Goal: Task Accomplishment & Management: Use online tool/utility

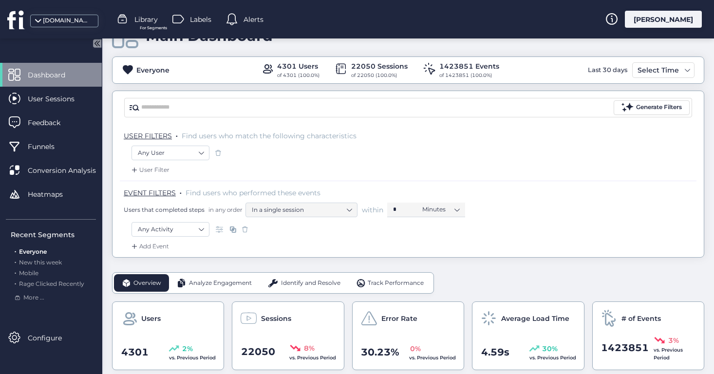
scroll to position [50, 0]
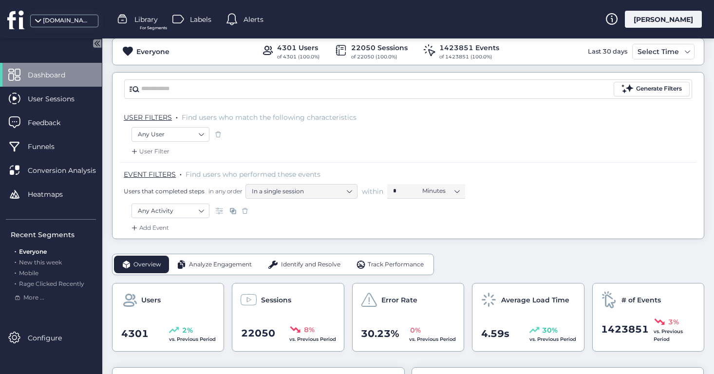
click at [155, 229] on div "Add Event" at bounding box center [148, 228] width 39 height 10
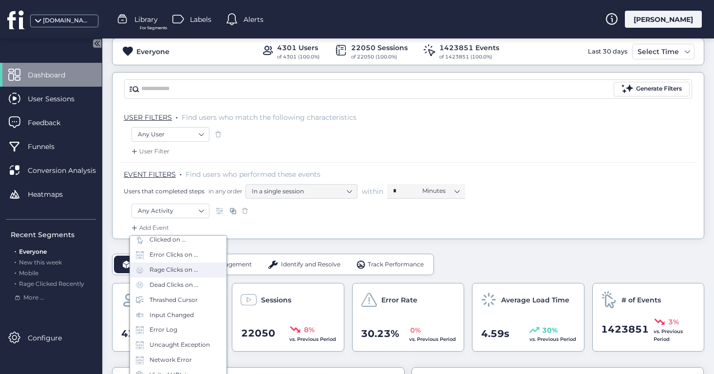
scroll to position [40, 0]
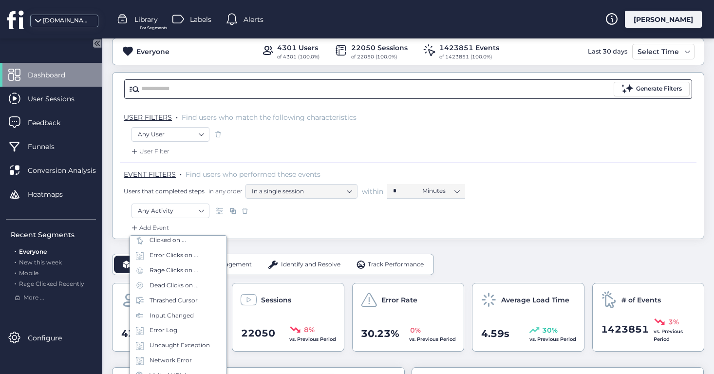
click at [315, 86] on input "text" at bounding box center [376, 89] width 470 height 15
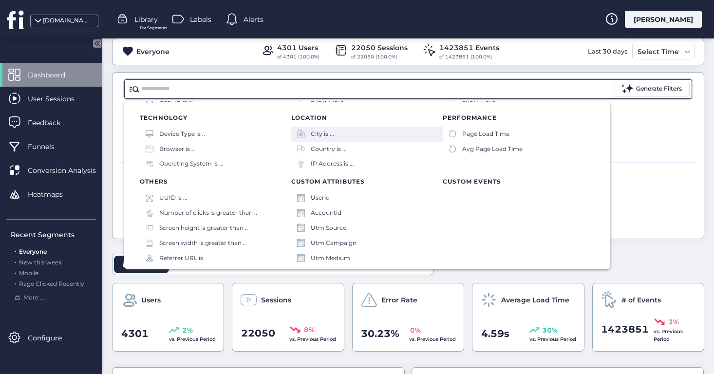
scroll to position [96, 0]
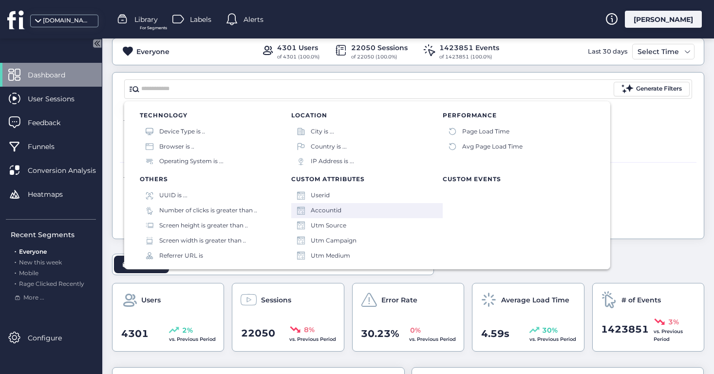
click at [336, 213] on div "Accountid" at bounding box center [326, 210] width 31 height 9
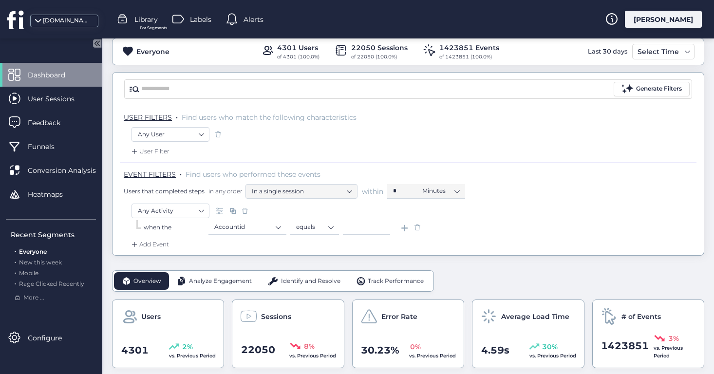
click at [357, 228] on input at bounding box center [366, 227] width 47 height 15
paste input "*****"
type input "*****"
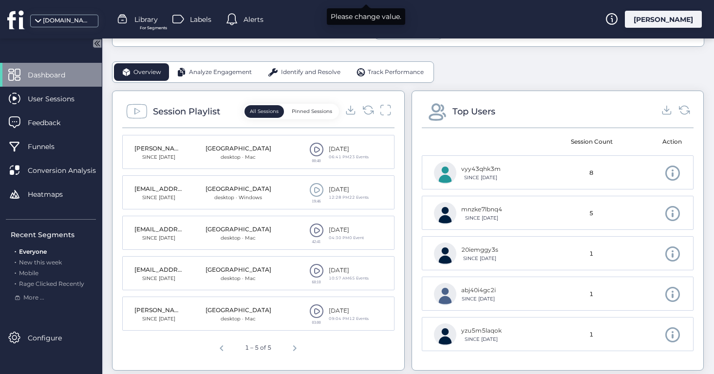
scroll to position [297, 0]
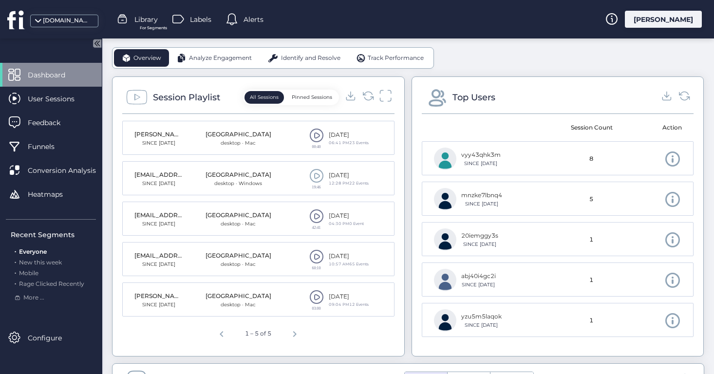
click at [390, 96] on icon at bounding box center [385, 95] width 13 height 13
